Goal: Task Accomplishment & Management: Manage account settings

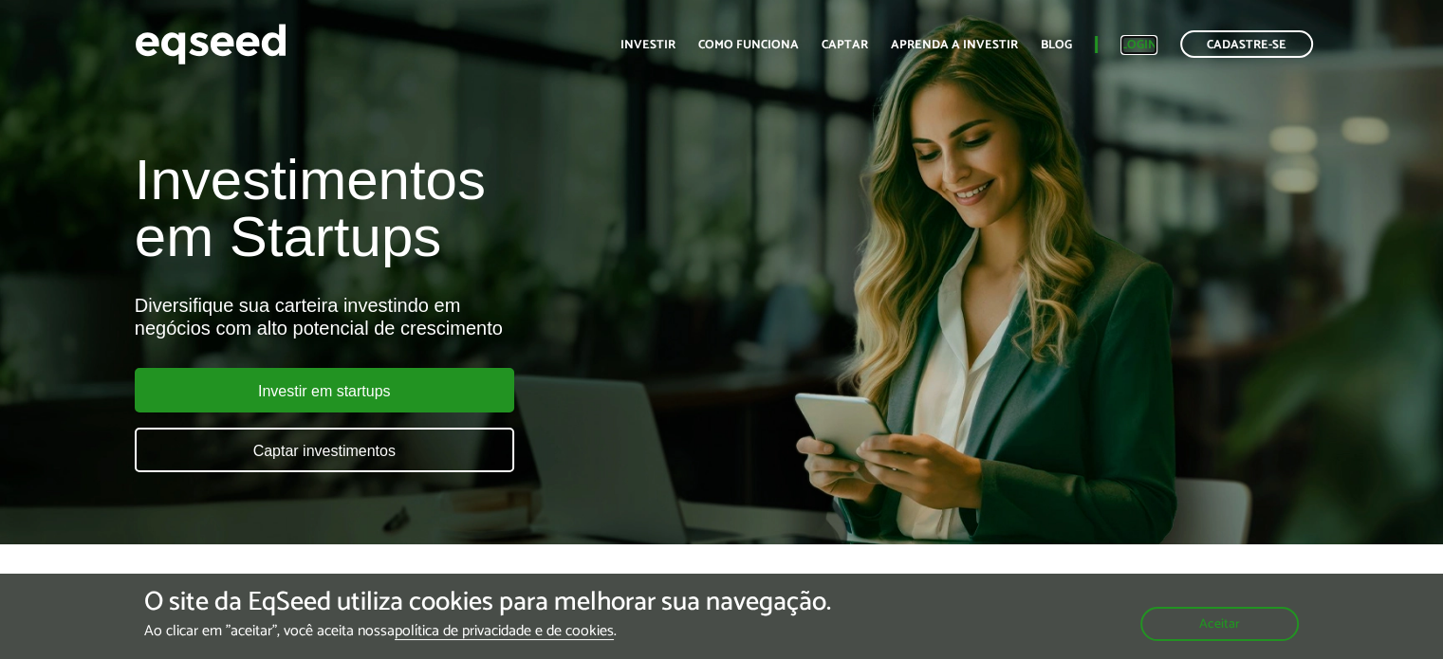
click at [1142, 45] on link "Login" at bounding box center [1138, 45] width 37 height 12
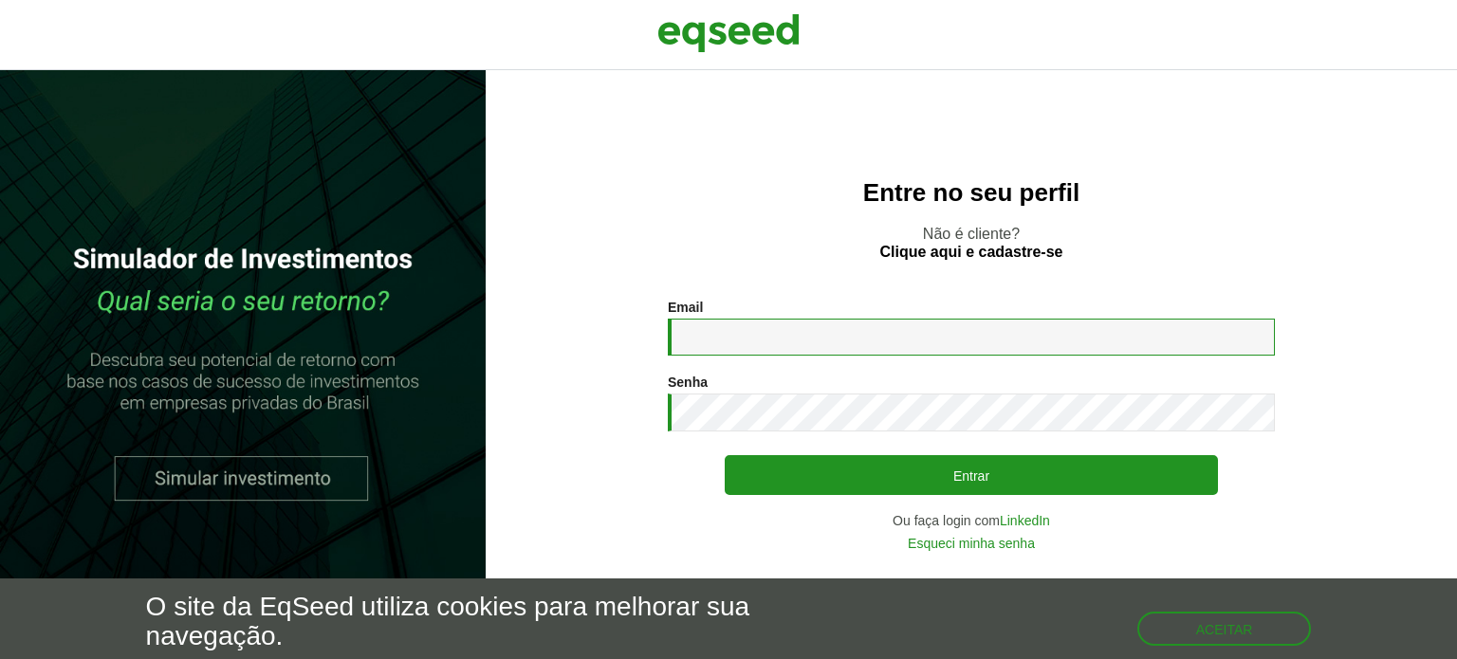
drag, startPoint x: 0, startPoint y: 0, endPoint x: 759, endPoint y: 333, distance: 828.9
click at [759, 333] on input "Email *" at bounding box center [971, 337] width 607 height 37
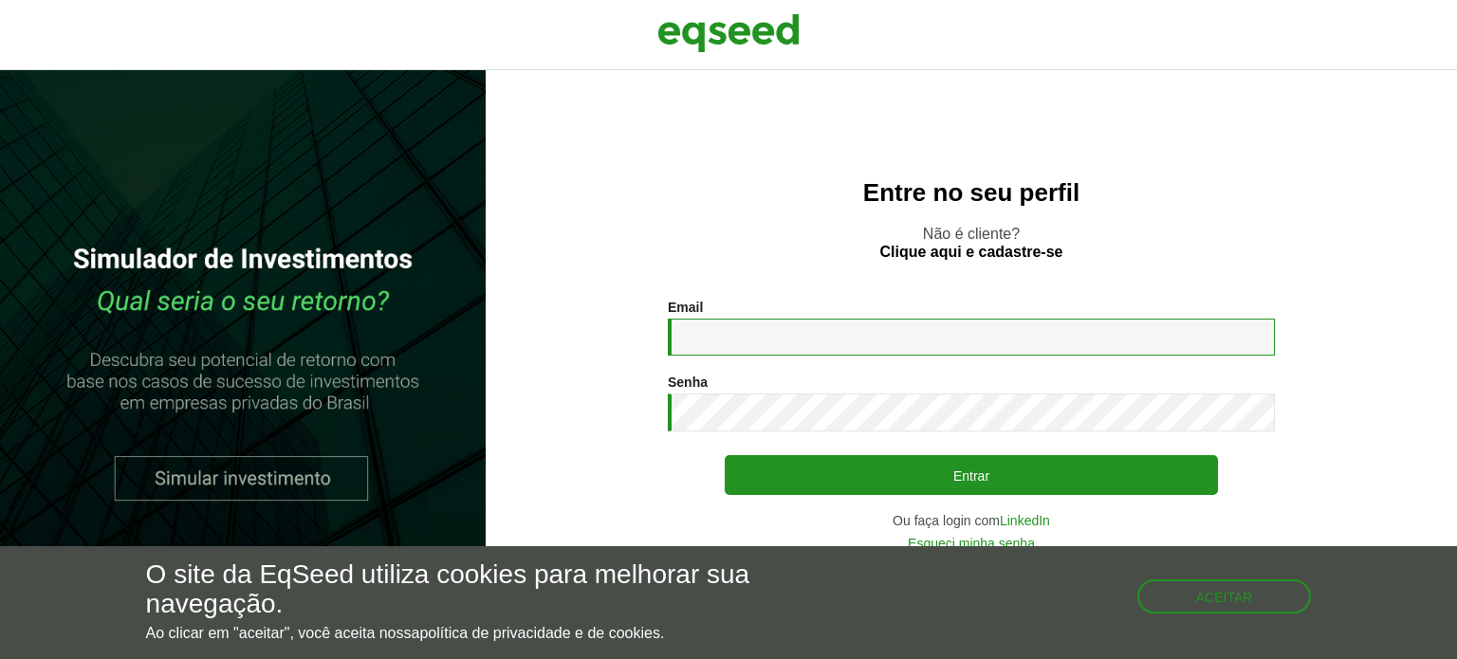
type input "**********"
drag, startPoint x: 1163, startPoint y: 585, endPoint x: 1009, endPoint y: 553, distance: 157.0
click at [1161, 583] on button "Aceitar" at bounding box center [1226, 595] width 171 height 30
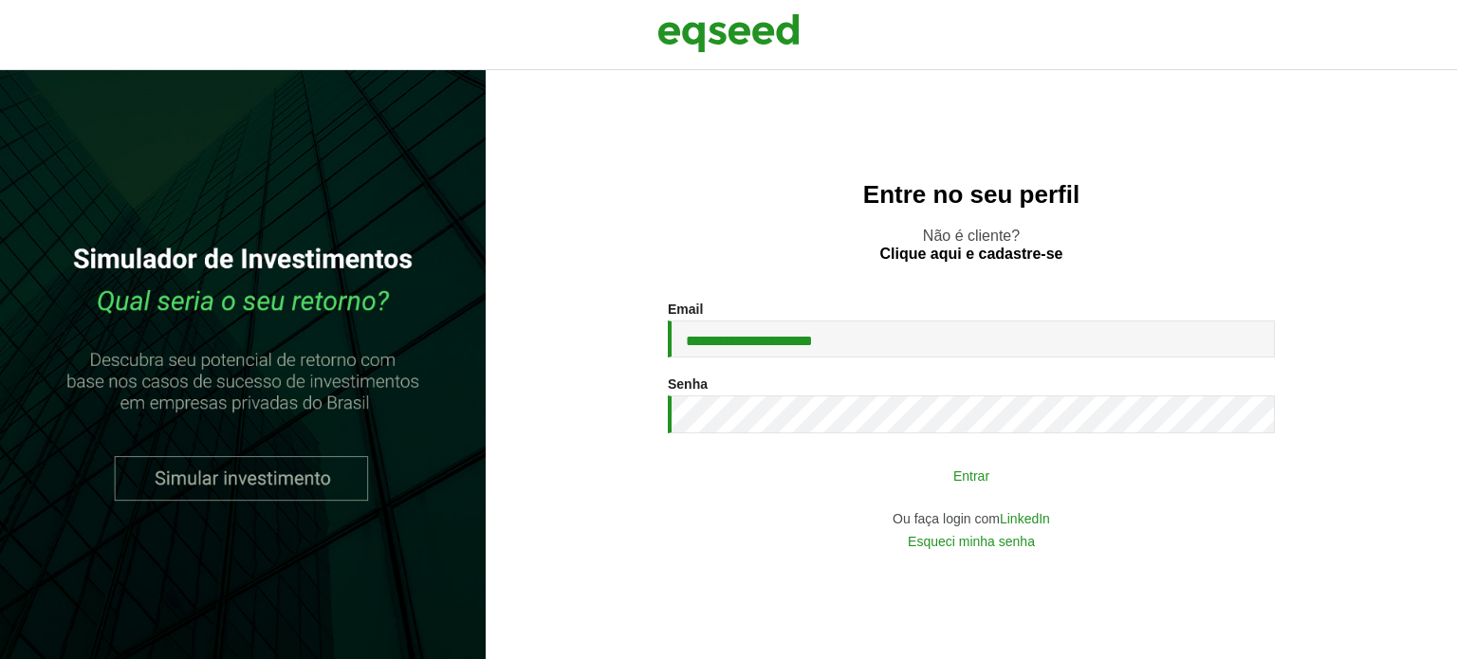
click at [866, 473] on button "Entrar" at bounding box center [971, 475] width 493 height 36
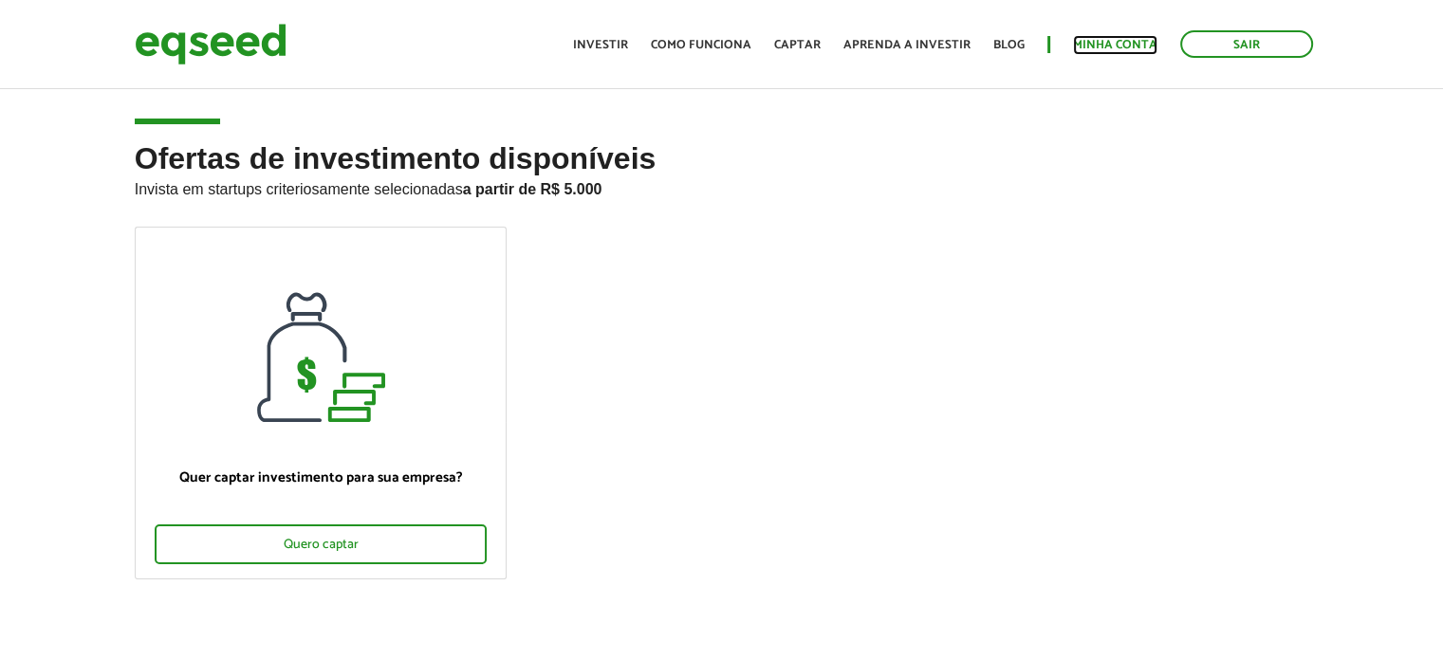
click at [1101, 39] on link "Minha conta" at bounding box center [1115, 45] width 84 height 12
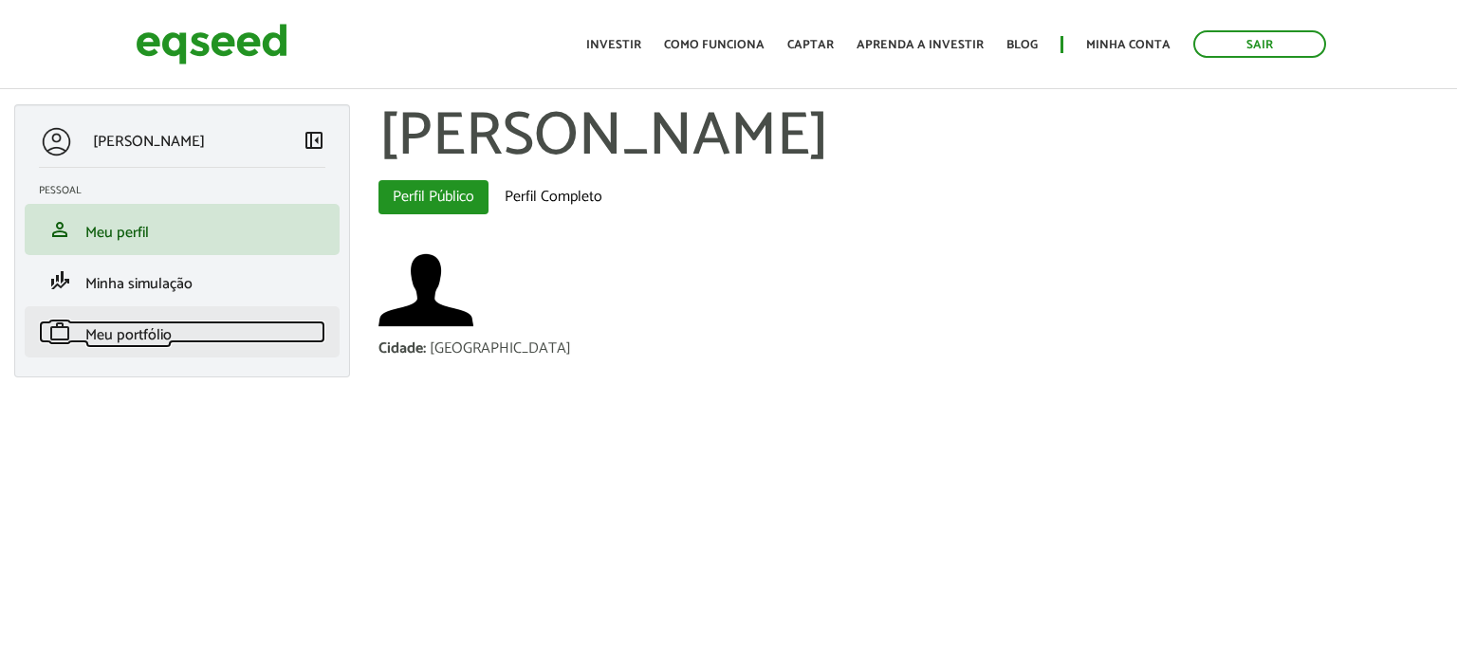
click at [153, 323] on span "Meu portfólio" at bounding box center [128, 336] width 86 height 26
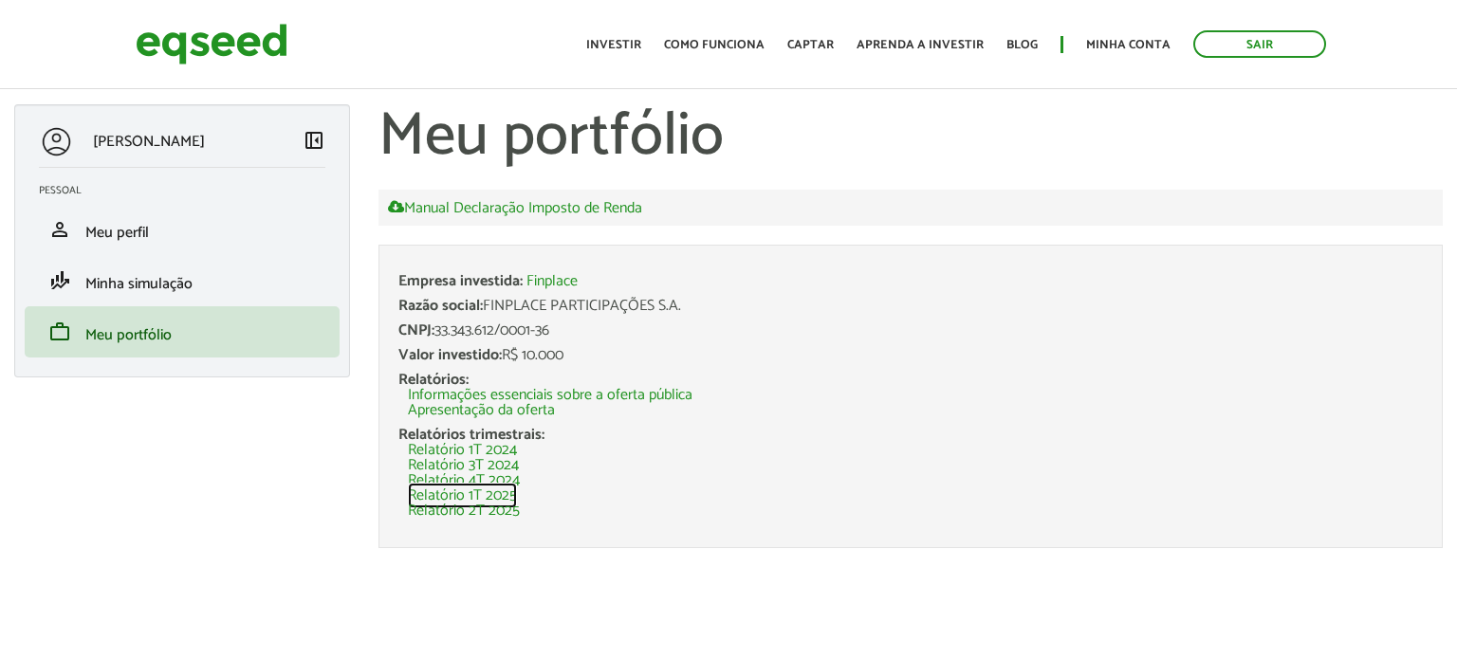
click at [467, 491] on link "Relatório 1T 2025" at bounding box center [462, 496] width 109 height 15
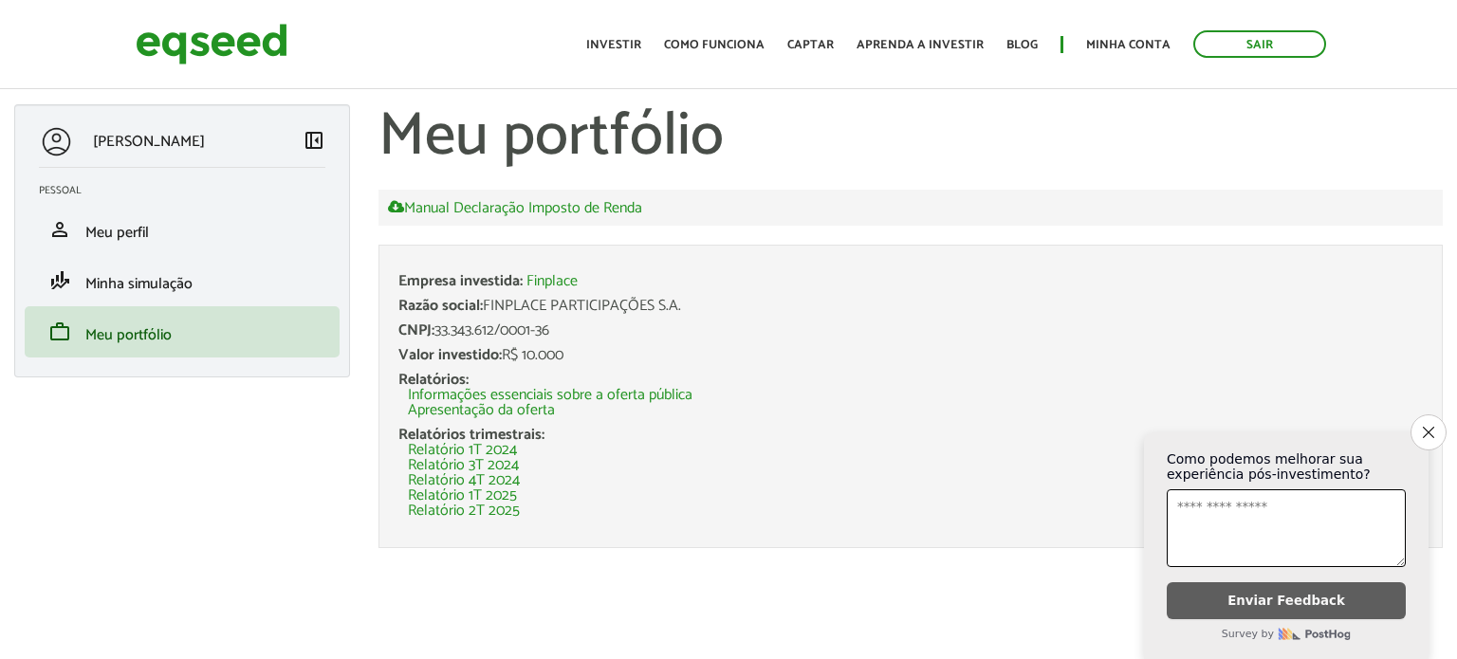
drag, startPoint x: 1426, startPoint y: 415, endPoint x: 1211, endPoint y: 435, distance: 216.4
click at [1423, 415] on button "Close survey" at bounding box center [1429, 433] width 36 height 36
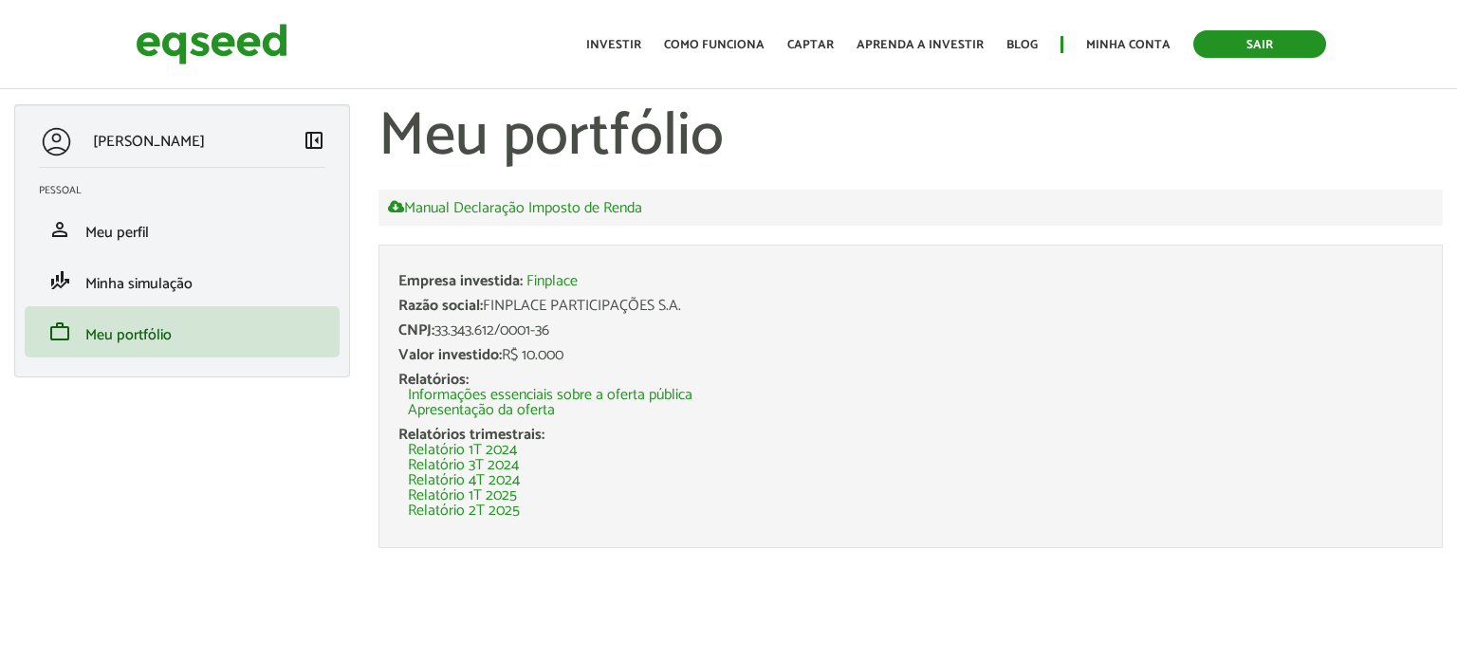
click at [1224, 52] on link "Sair" at bounding box center [1260, 44] width 133 height 28
